Goal: Find contact information: Find contact information

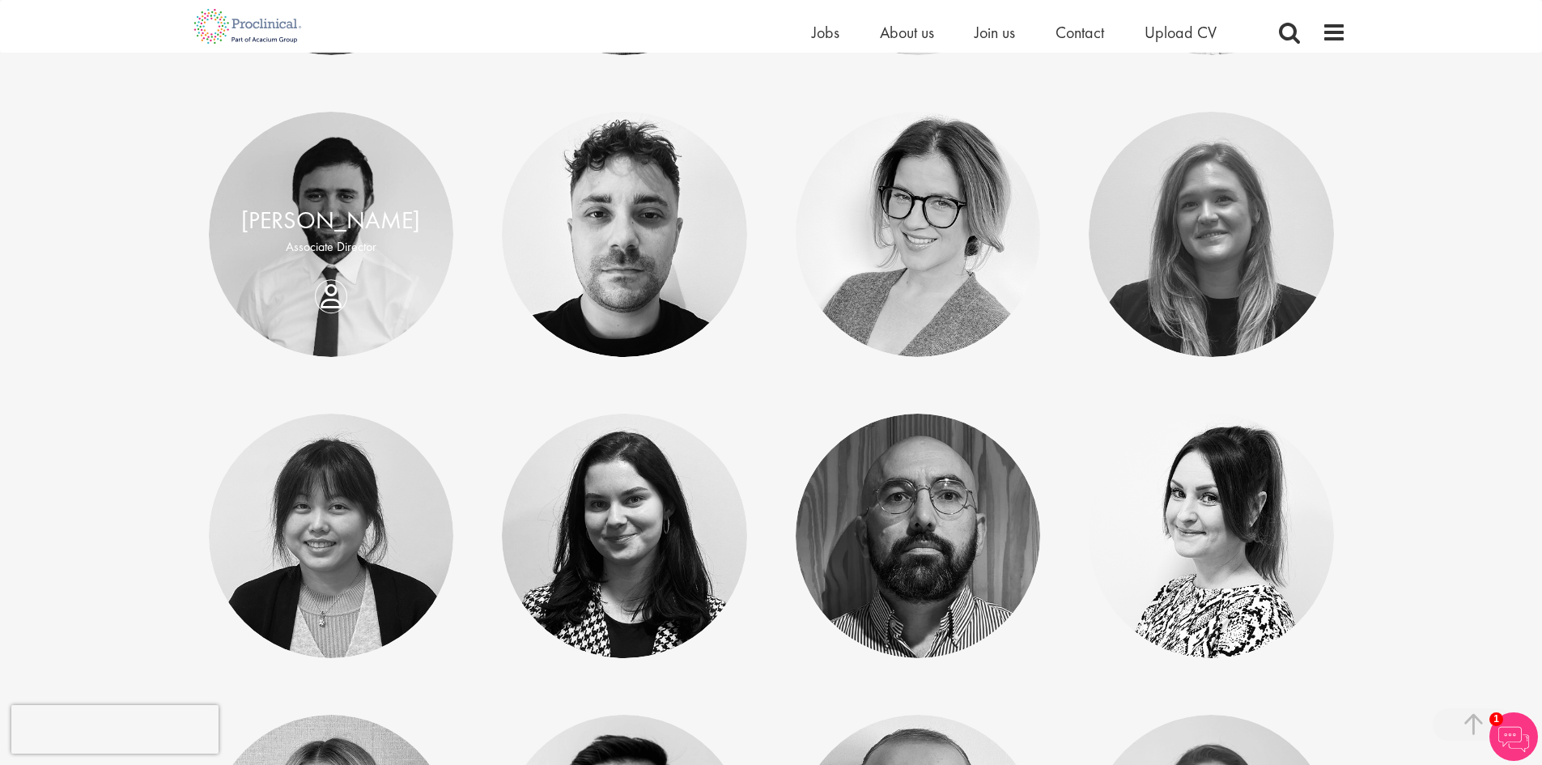
scroll to position [567, 0]
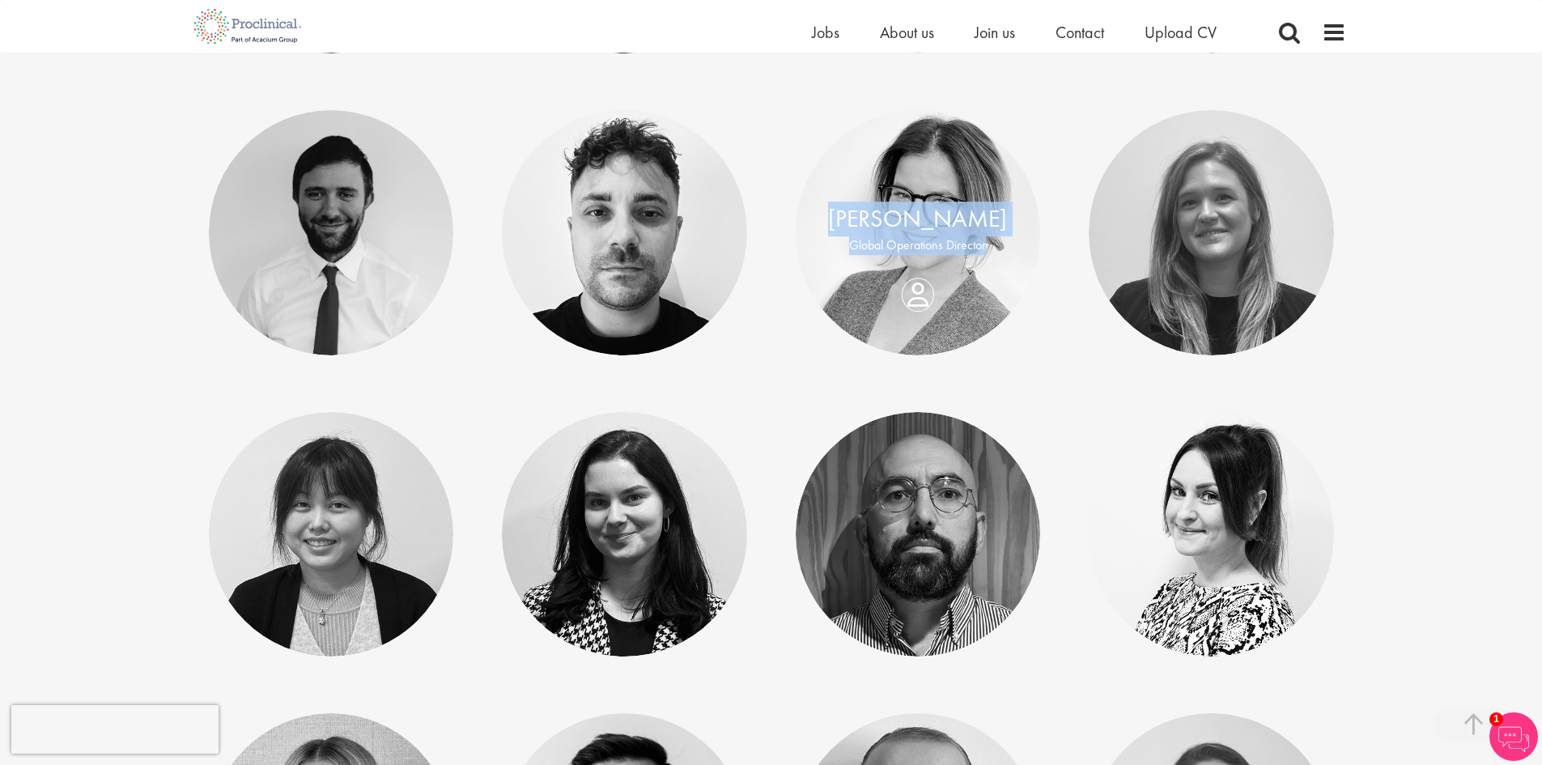
drag, startPoint x: 851, startPoint y: 216, endPoint x: 979, endPoint y: 244, distance: 131.0
click at [981, 244] on div "[PERSON_NAME] Global Operations Director" at bounding box center [918, 233] width 245 height 62
copy div "[PERSON_NAME] Global Operations Directo"
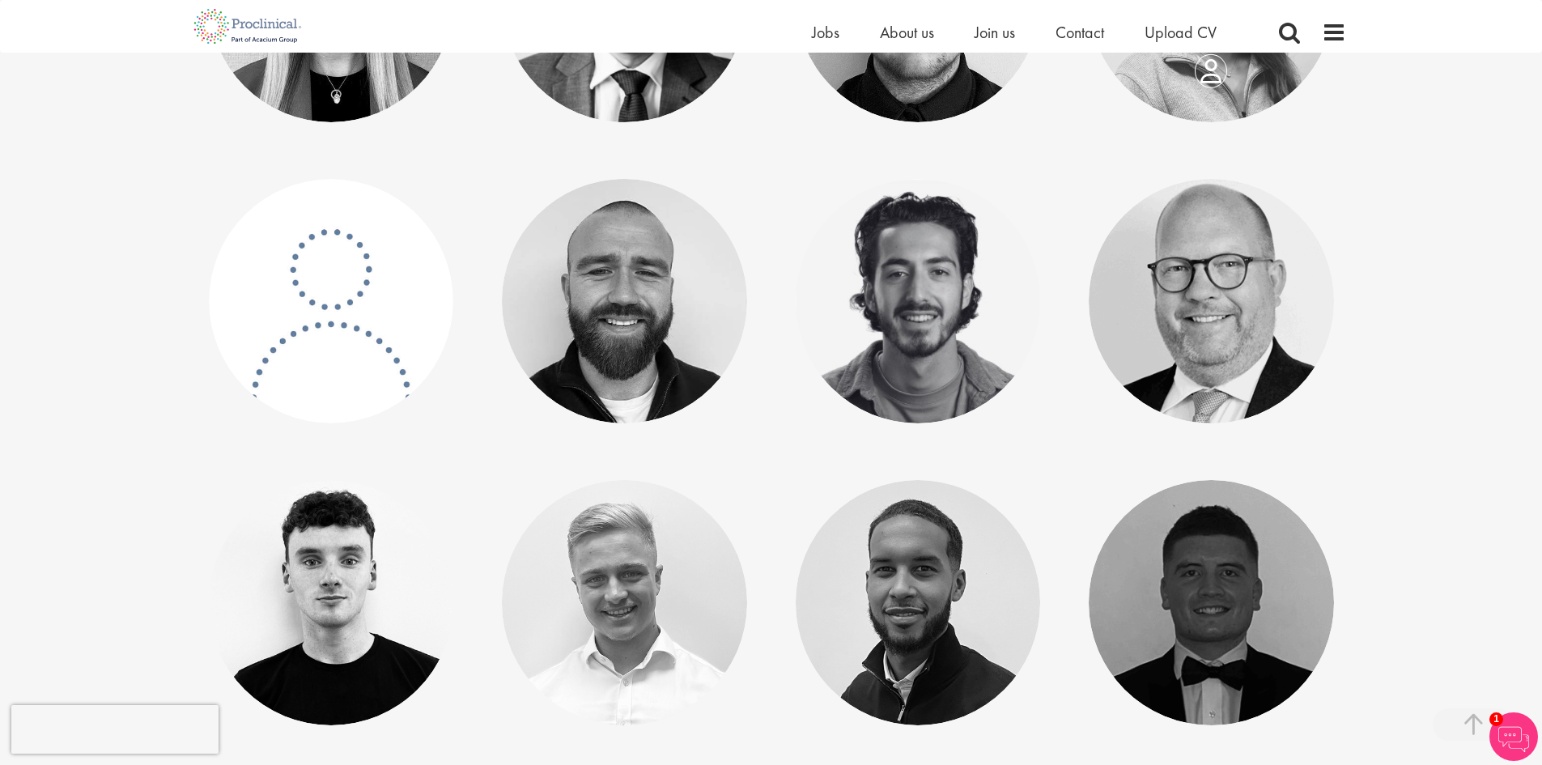
scroll to position [1457, 0]
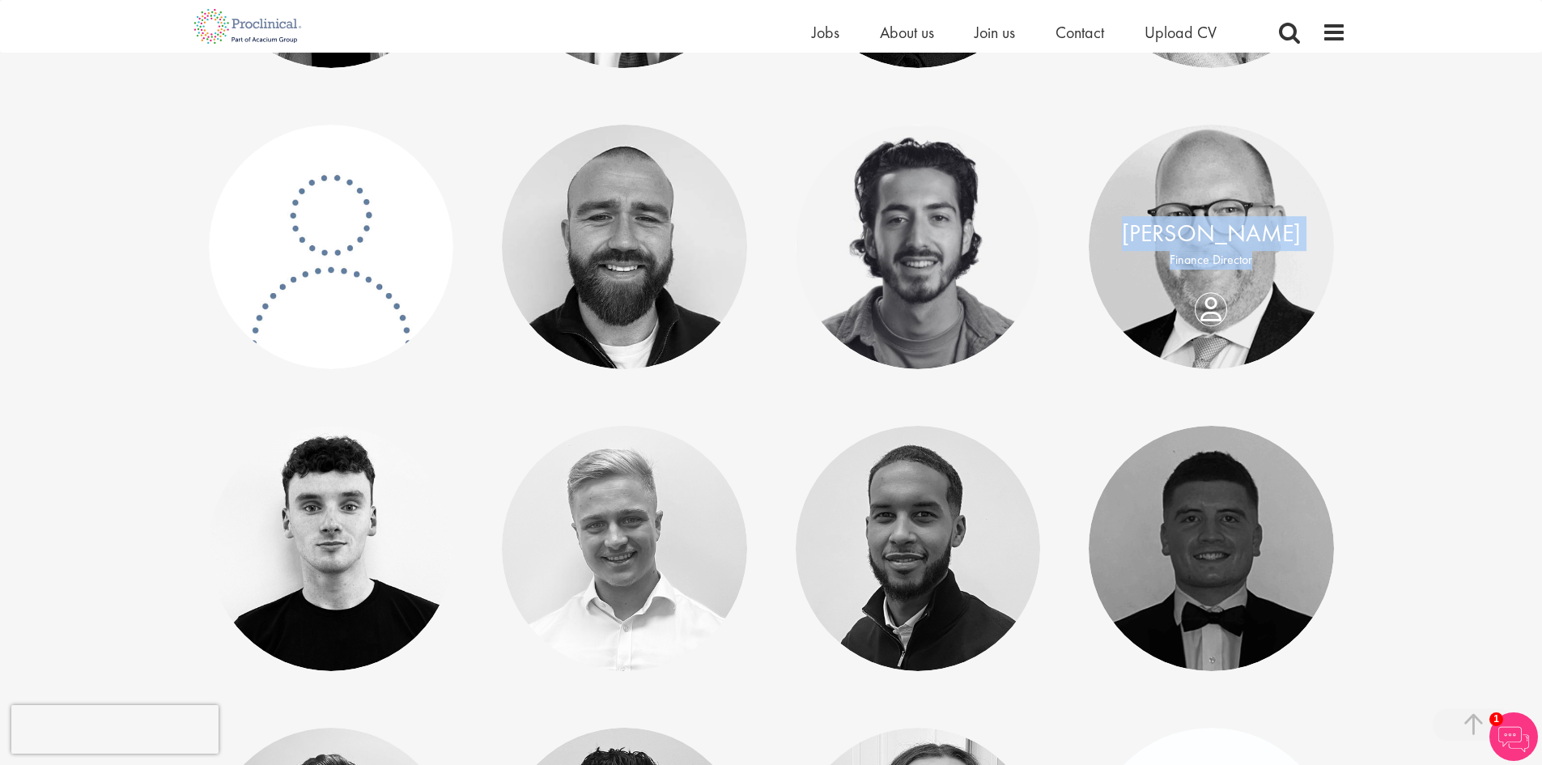
drag, startPoint x: 1156, startPoint y: 231, endPoint x: 1243, endPoint y: 262, distance: 93.0
click at [1260, 261] on div "[PERSON_NAME] Finance Director" at bounding box center [1211, 247] width 245 height 62
copy div "[PERSON_NAME] Finance Director"
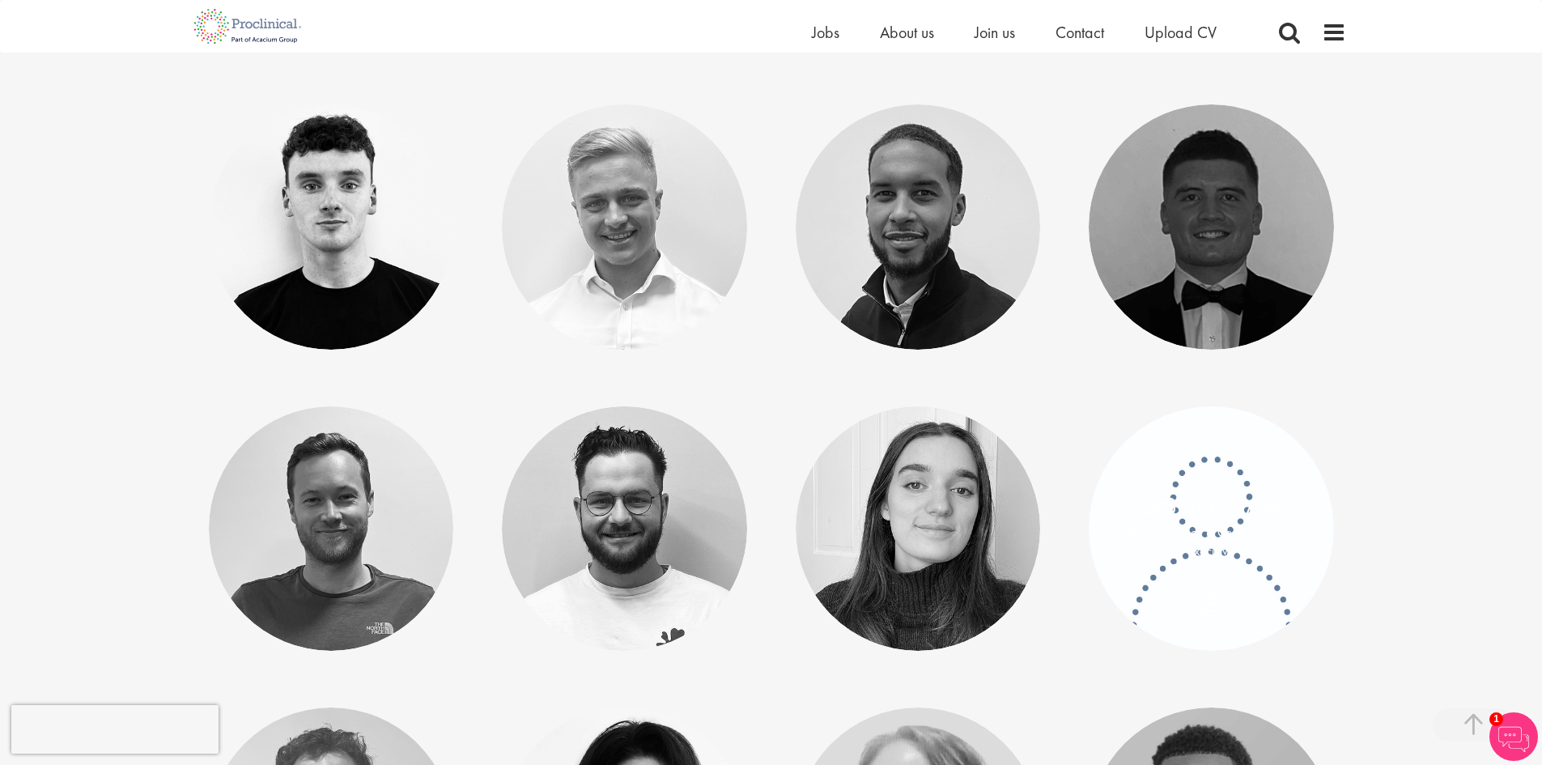
scroll to position [1781, 0]
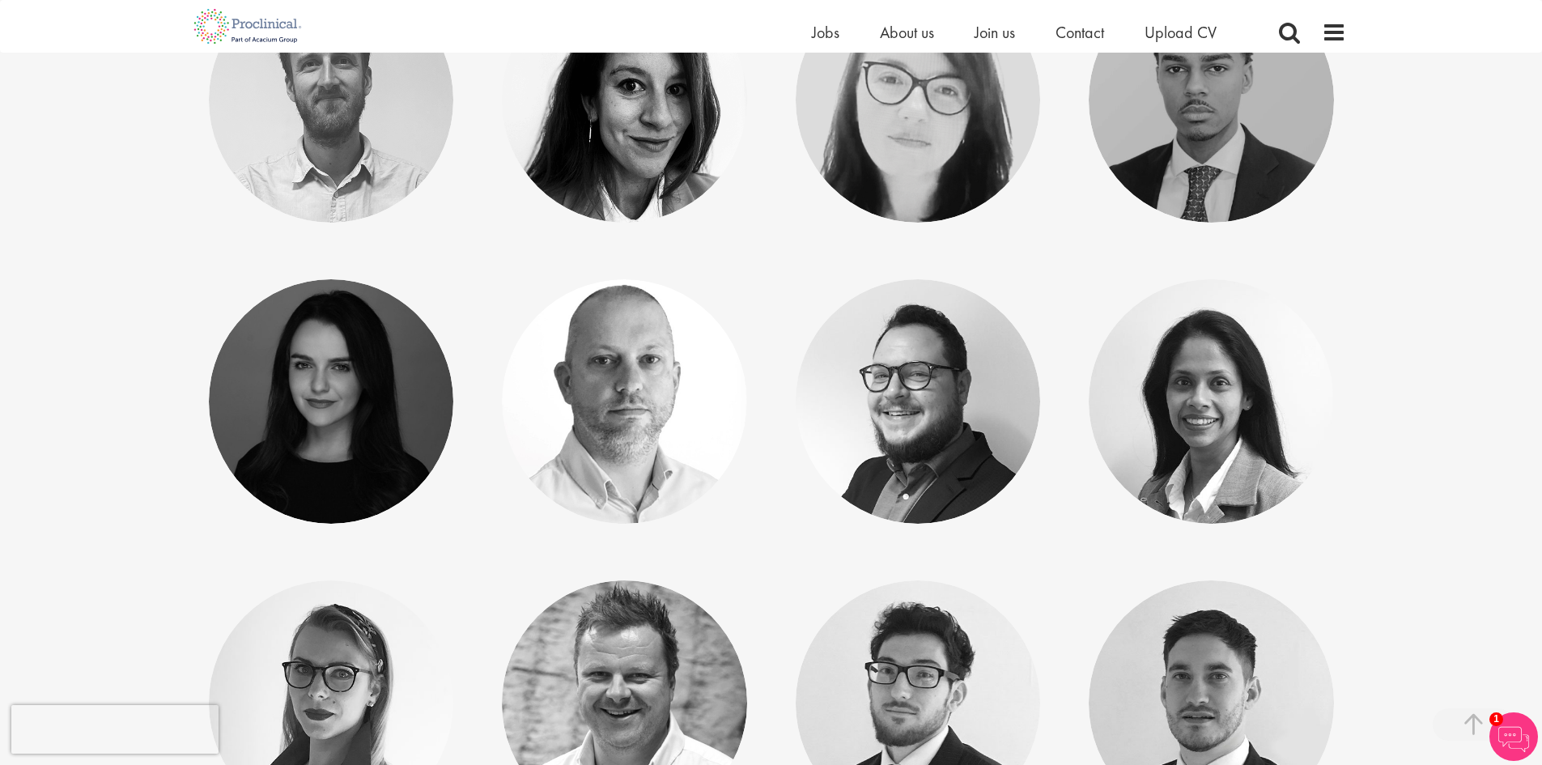
scroll to position [2510, 0]
drag, startPoint x: 1171, startPoint y: 368, endPoint x: 1274, endPoint y: 408, distance: 111.0
click at [1293, 405] on div "[PERSON_NAME]" at bounding box center [1211, 387] width 213 height 35
click at [1178, 372] on link "[PERSON_NAME]" at bounding box center [1211, 387] width 179 height 31
click at [1211, 372] on link "[PERSON_NAME]" at bounding box center [1211, 387] width 179 height 31
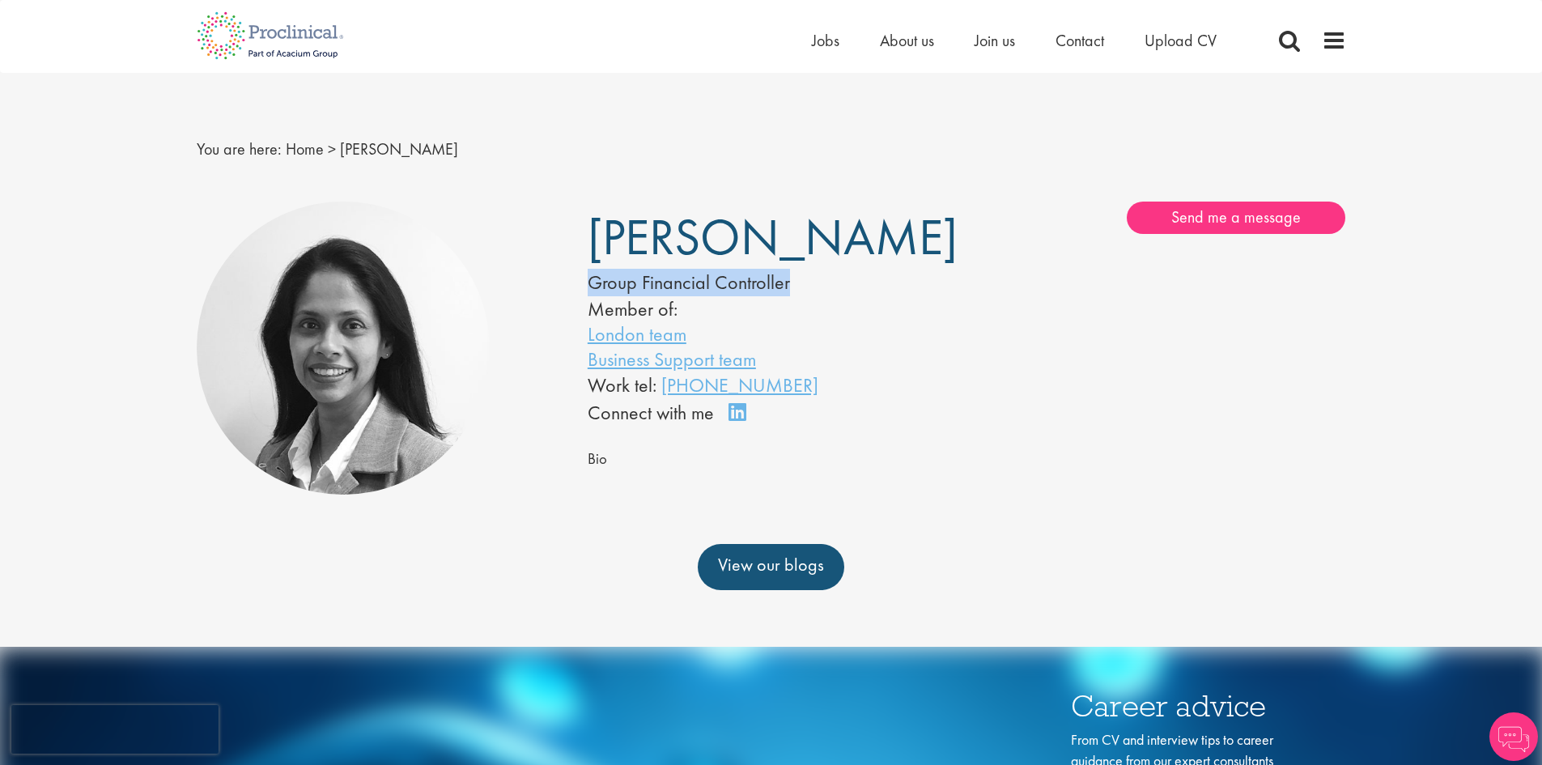
drag, startPoint x: 618, startPoint y: 240, endPoint x: 781, endPoint y: 321, distance: 182.8
click at [803, 320] on div "Omalee Samarasinghe Group Financial Controller Member of: London team Business …" at bounding box center [771, 315] width 391 height 226
click at [121, 405] on div "Basel team Benelux team Biometrics team Boston team Brussels team Business Supp…" at bounding box center [771, 604] width 1542 height 822
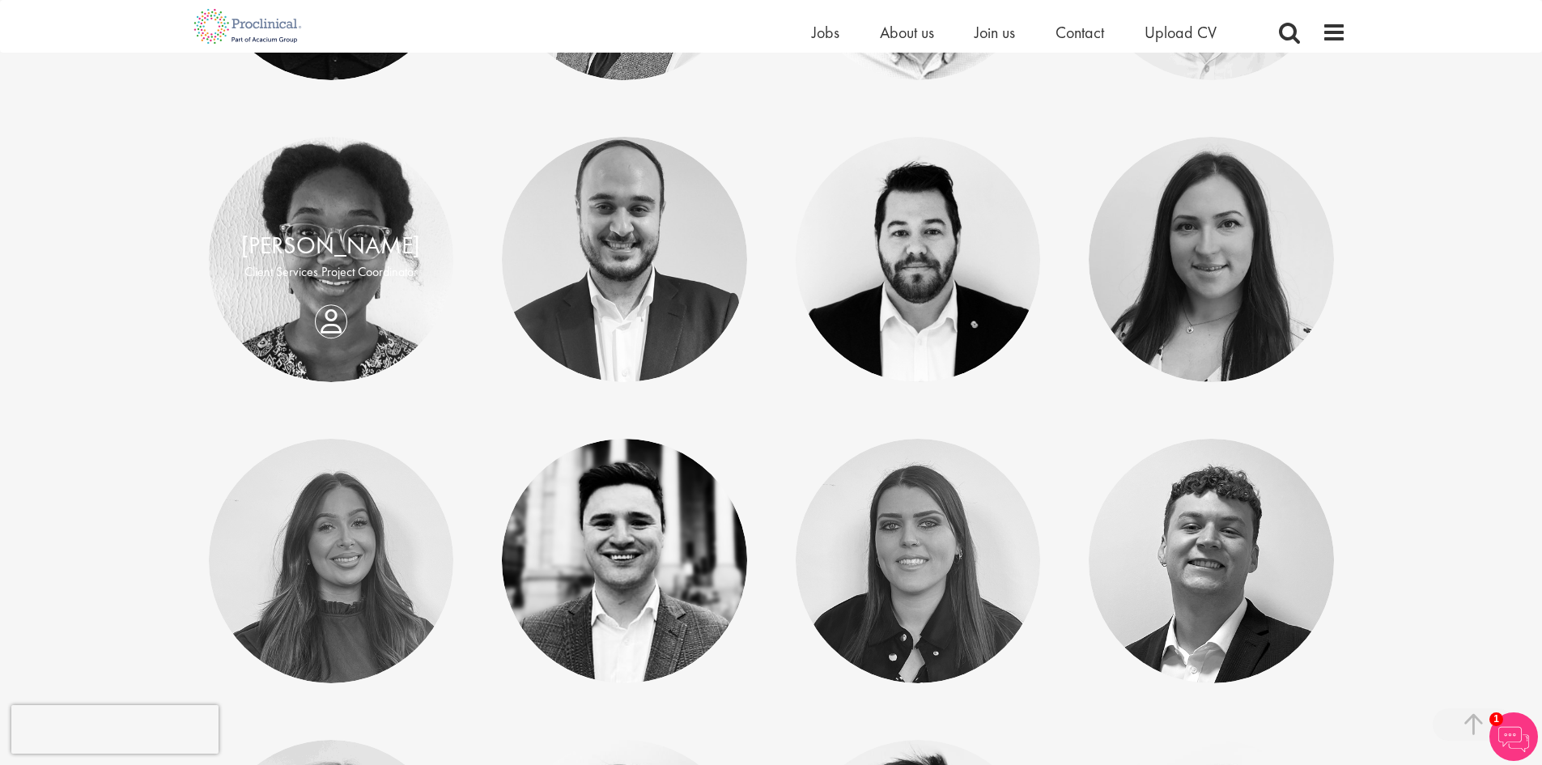
scroll to position [3562, 0]
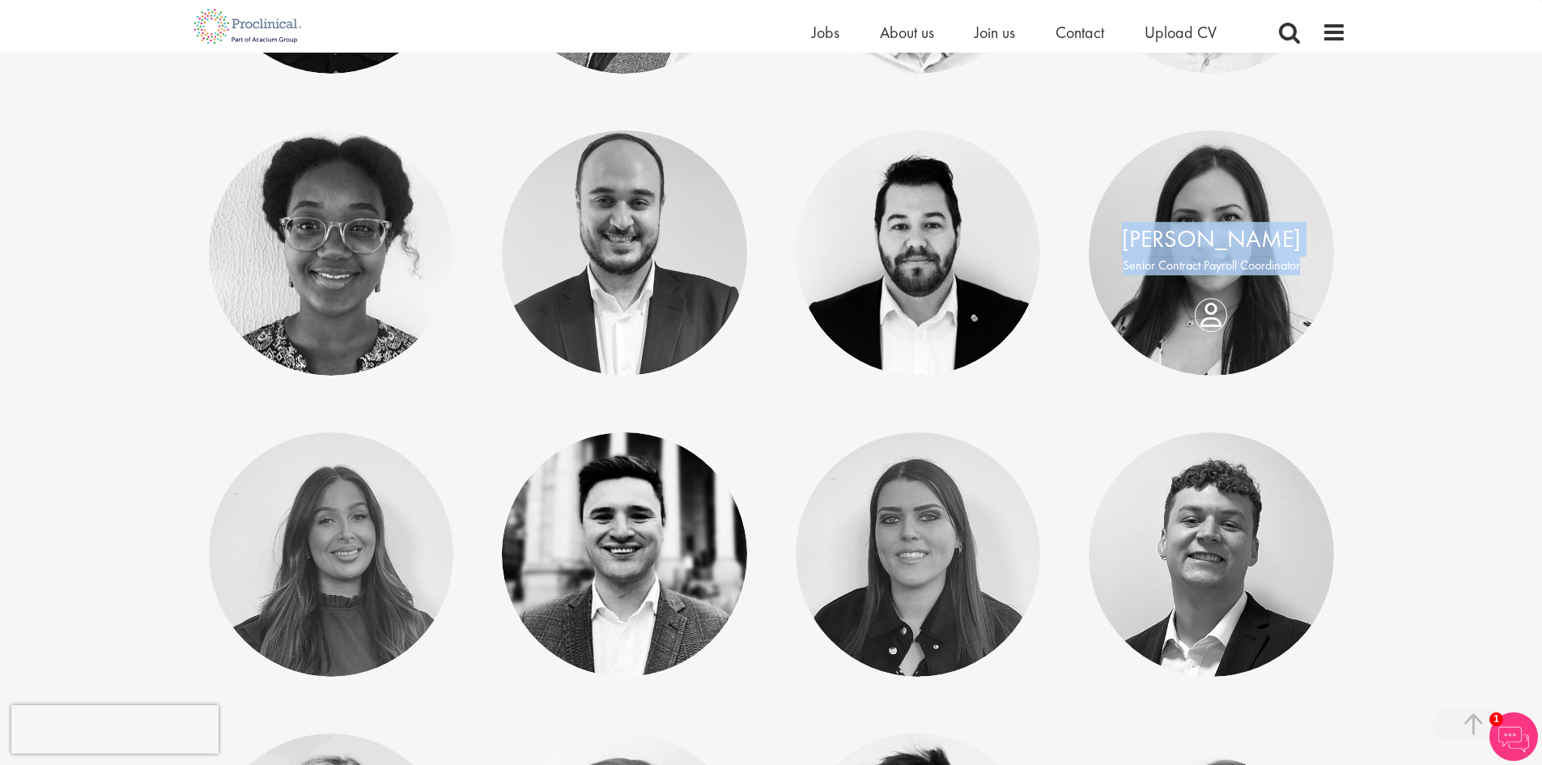
drag, startPoint x: 1140, startPoint y: 239, endPoint x: 1291, endPoint y: 261, distance: 153.1
click at [1313, 261] on div "Karen Cobden Senior Contract Payroll Coordinator" at bounding box center [1211, 253] width 245 height 62
copy div "Karen Cobden Senior Contract Payroll Coordinator"
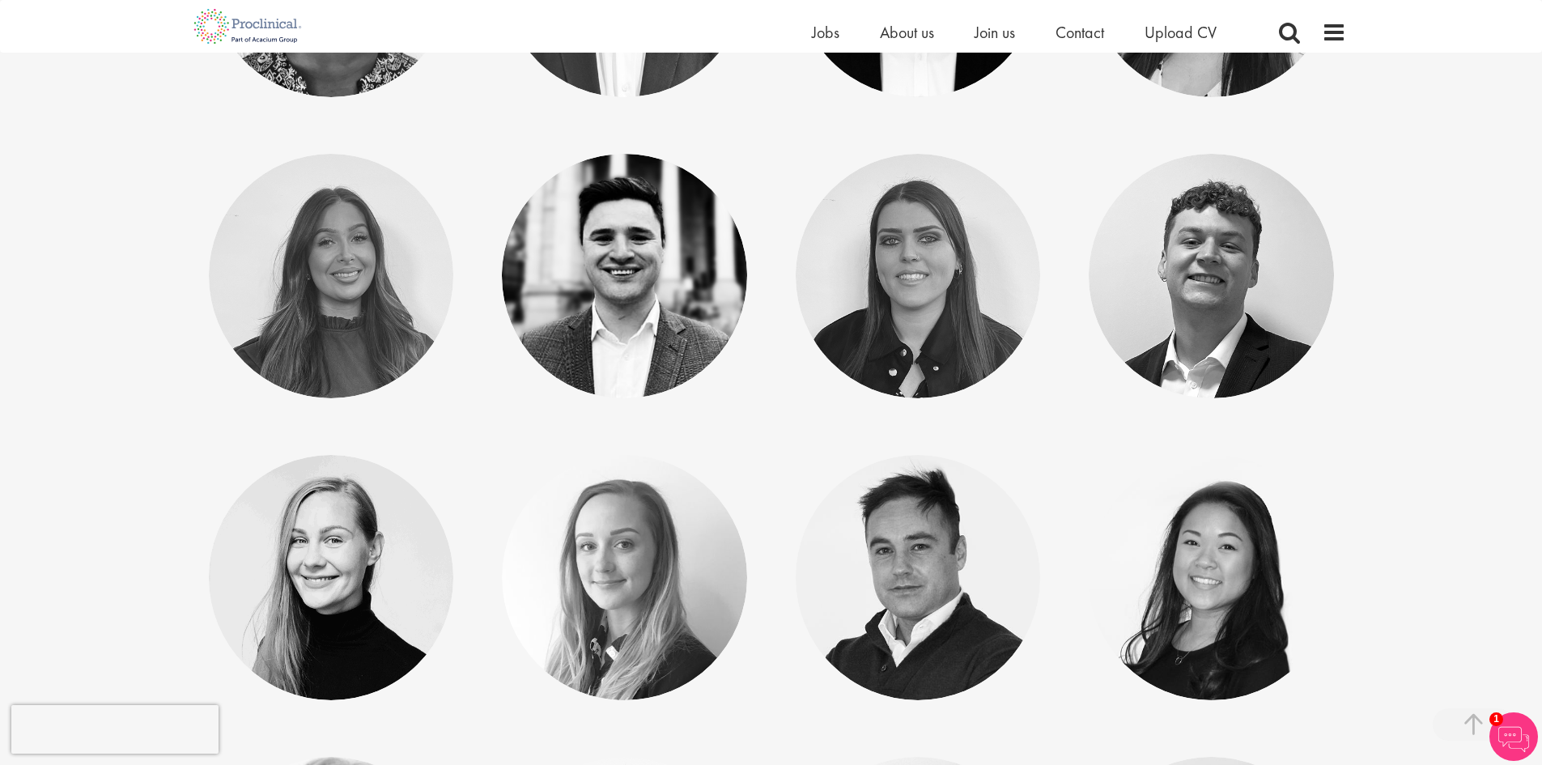
scroll to position [3805, 0]
